Goal: Transaction & Acquisition: Purchase product/service

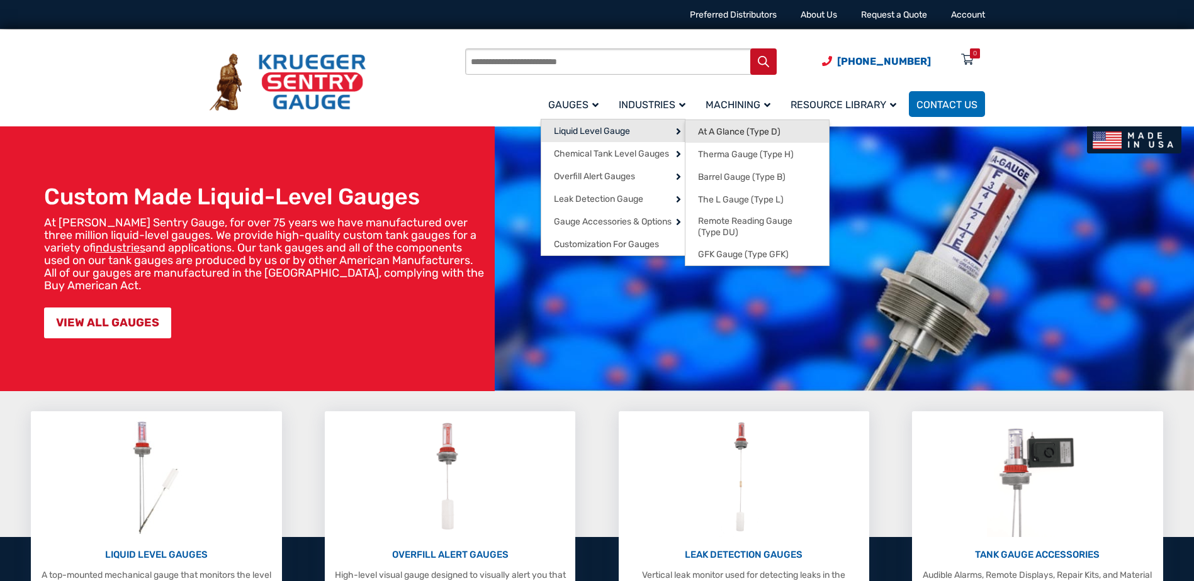
click at [735, 132] on span "At A Glance (Type D)" at bounding box center [739, 131] width 82 height 11
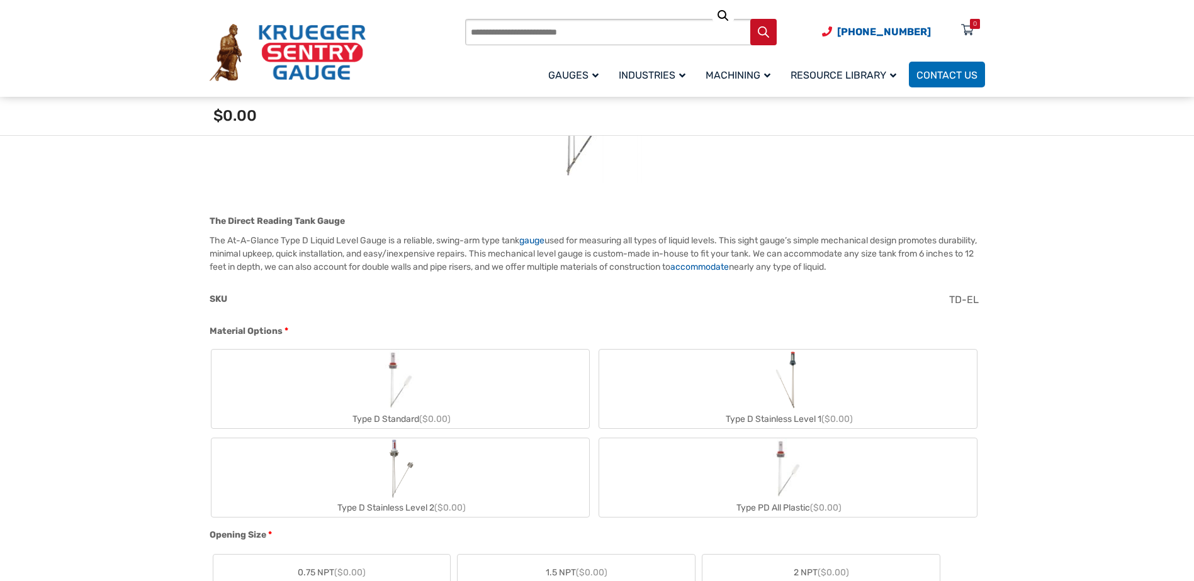
scroll to position [315, 0]
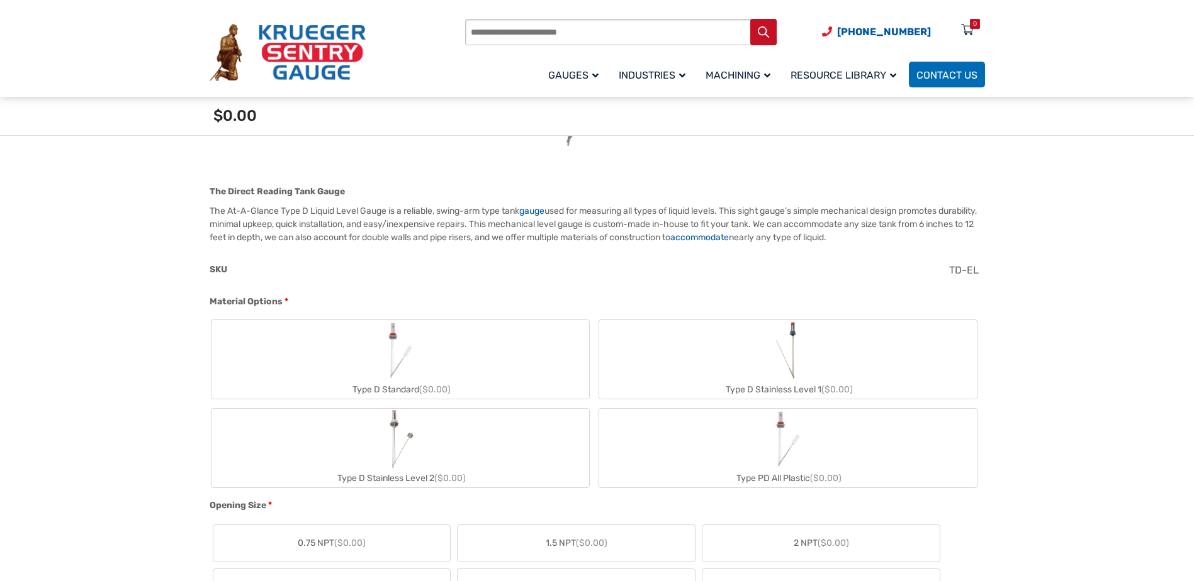
click at [398, 386] on div "Type D Standard ($0.00)" at bounding box center [400, 390] width 378 height 18
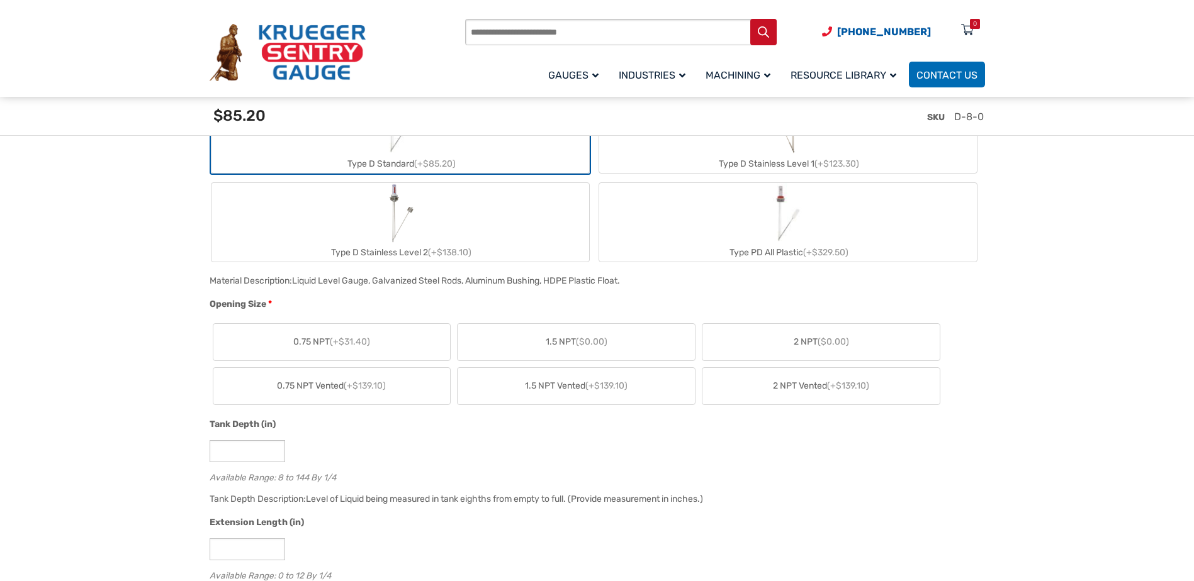
scroll to position [566, 0]
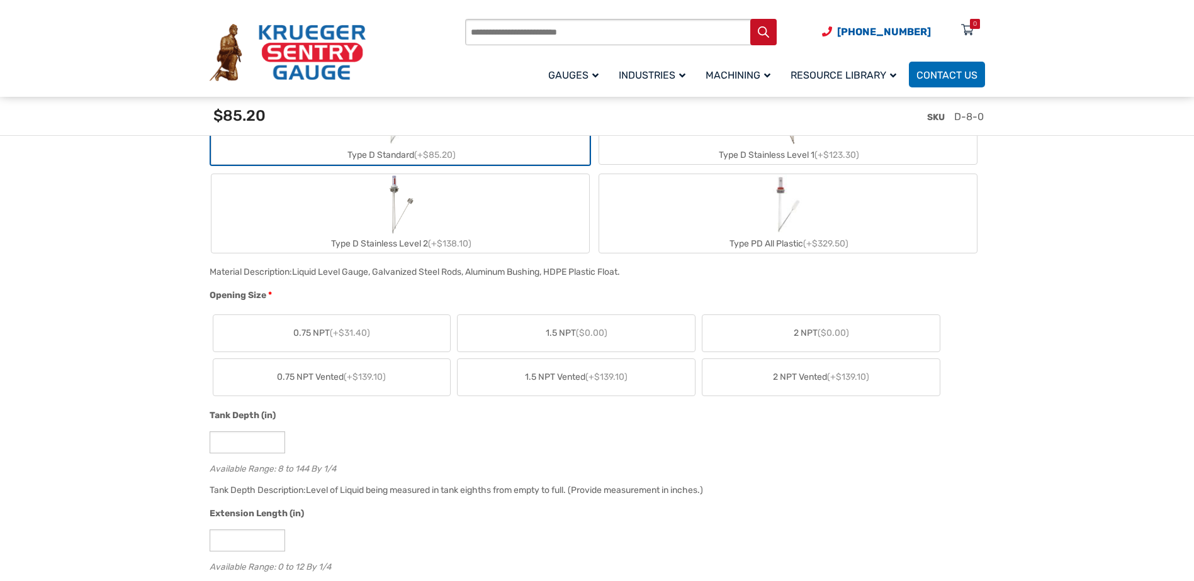
click at [812, 331] on span "2 NPT ($0.00)" at bounding box center [821, 333] width 55 height 13
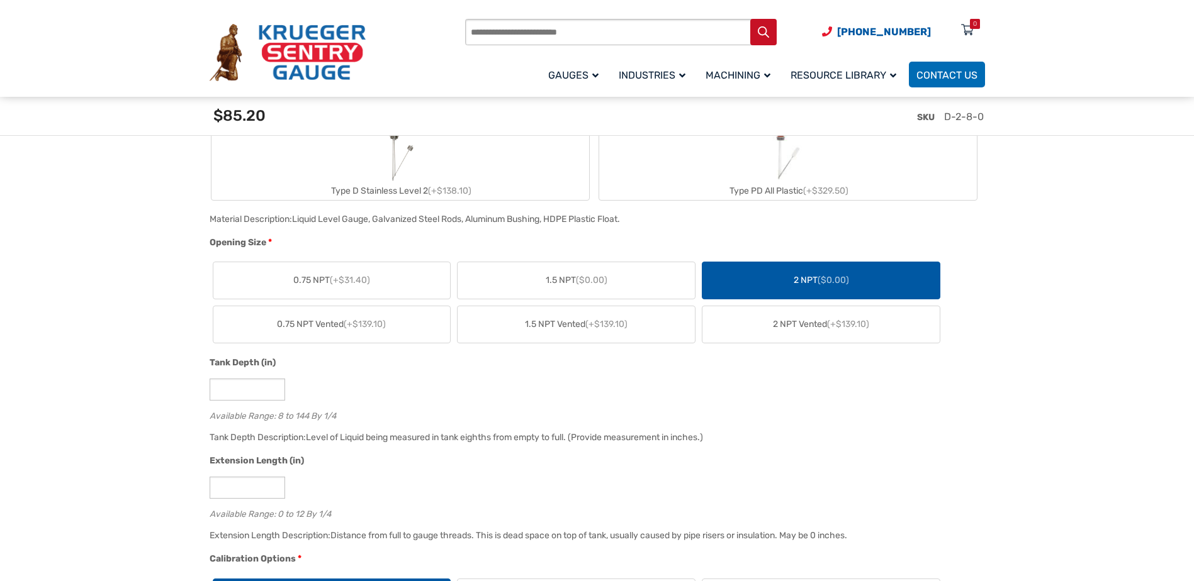
scroll to position [692, 0]
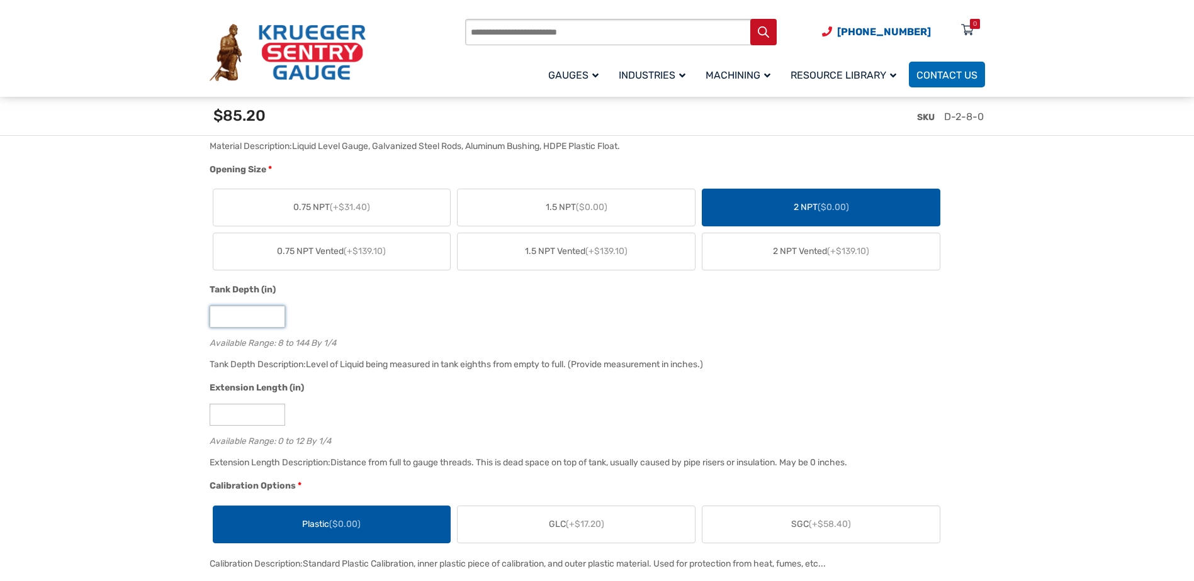
click at [232, 318] on input "*" at bounding box center [248, 317] width 76 height 22
drag, startPoint x: 219, startPoint y: 318, endPoint x: 189, endPoint y: 320, distance: 30.3
type input "*"
type input "**"
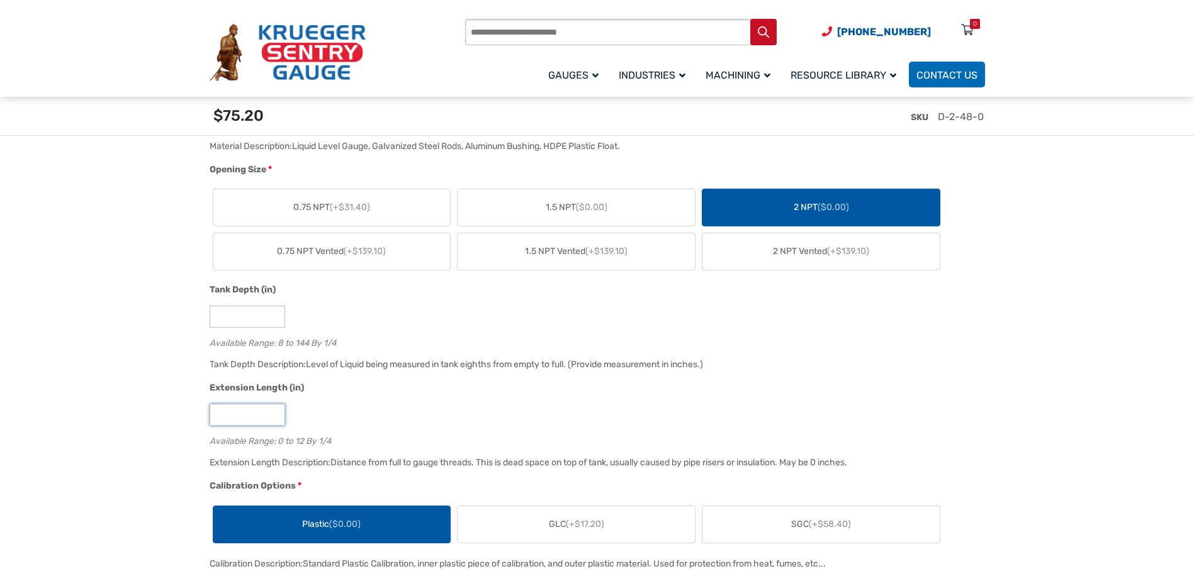
click at [229, 413] on input "*" at bounding box center [248, 415] width 76 height 22
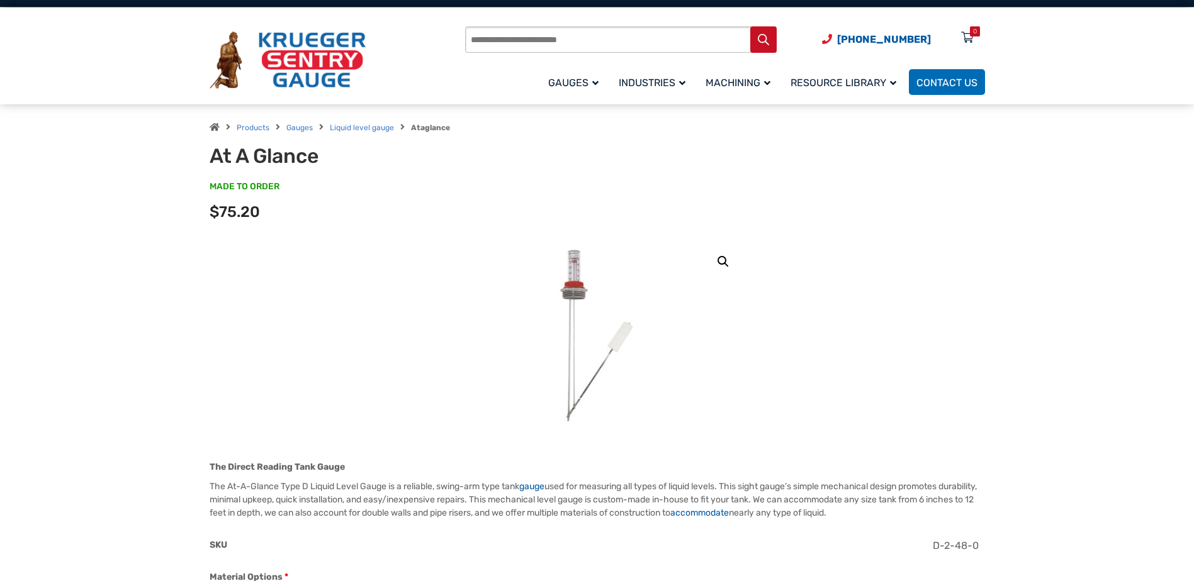
scroll to position [0, 0]
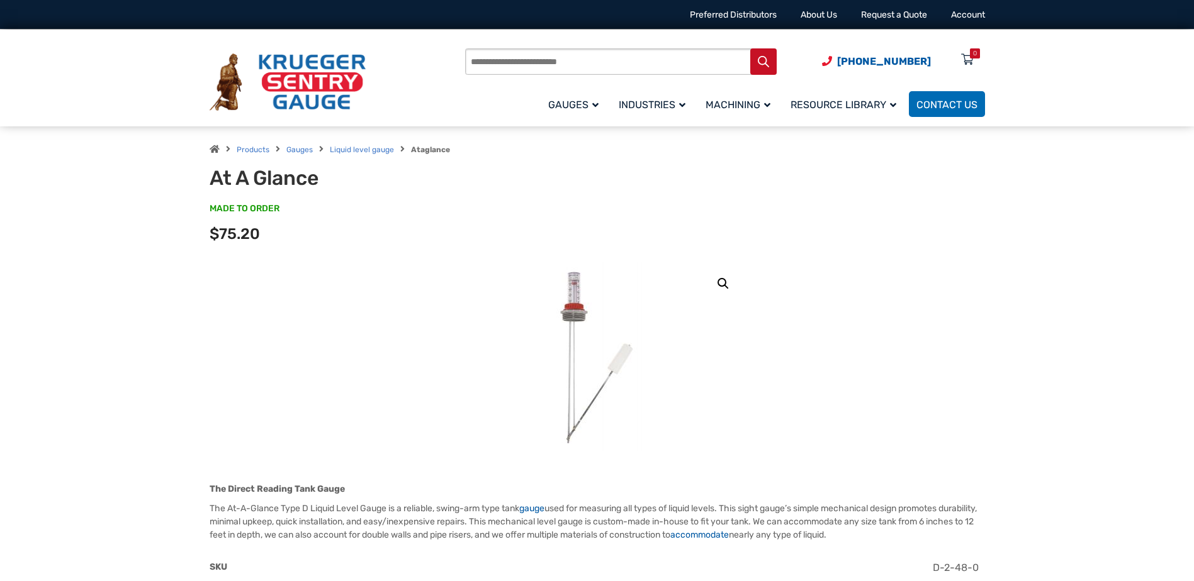
click at [580, 318] on img at bounding box center [596, 356] width 151 height 189
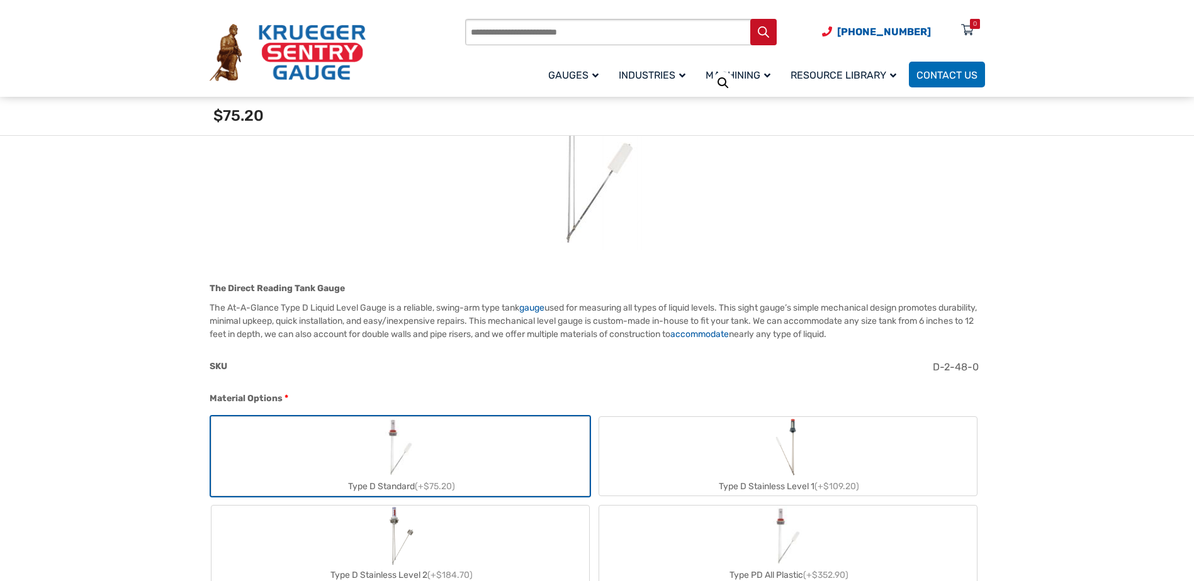
scroll to position [252, 0]
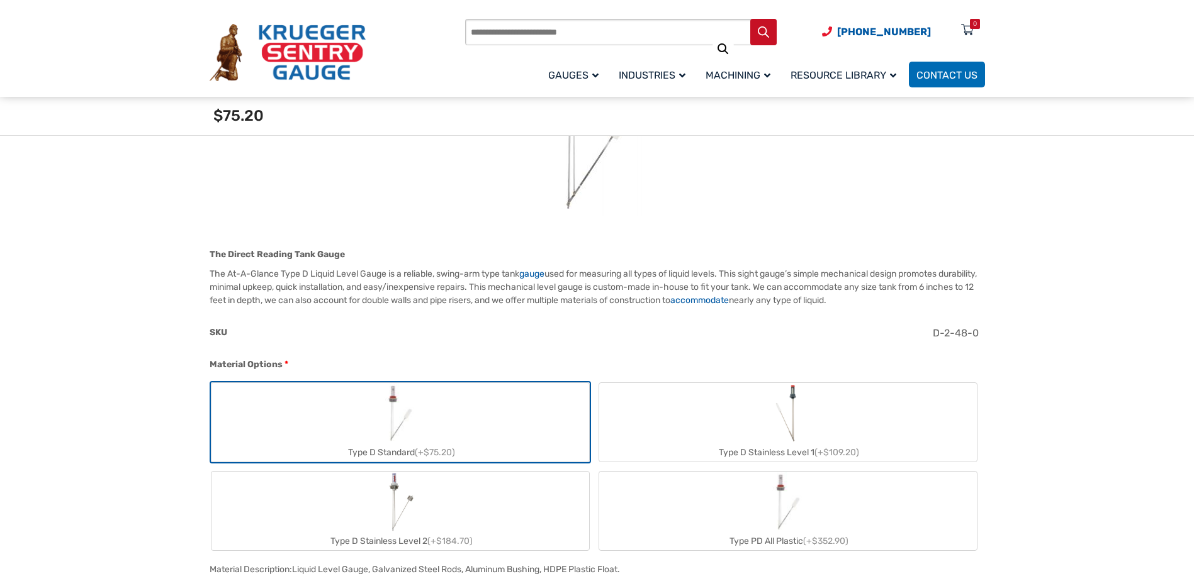
click at [395, 422] on img "Type D Standard" at bounding box center [400, 413] width 60 height 60
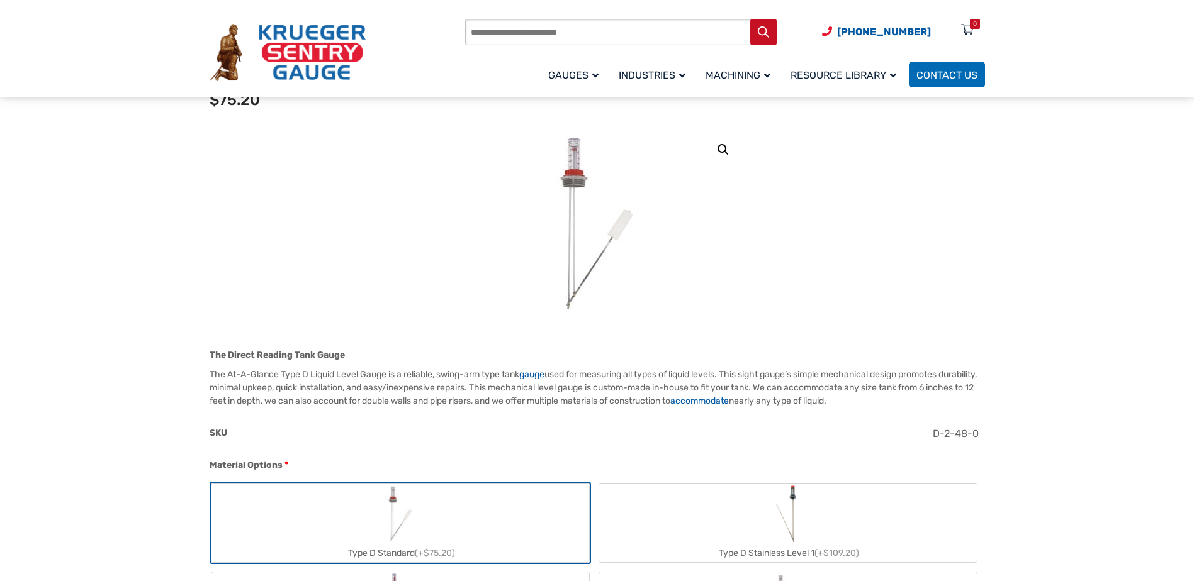
scroll to position [0, 0]
